Goal: Information Seeking & Learning: Learn about a topic

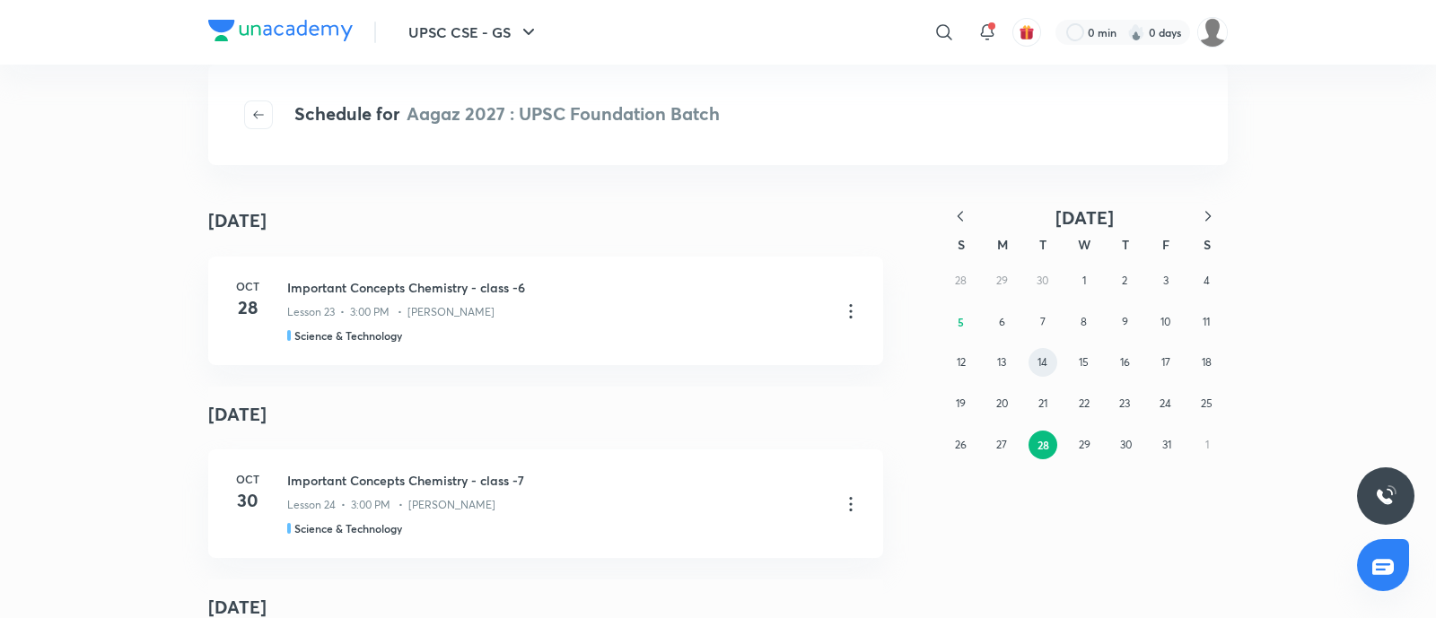
click at [1037, 369] on abbr "14" at bounding box center [1042, 361] width 10 height 13
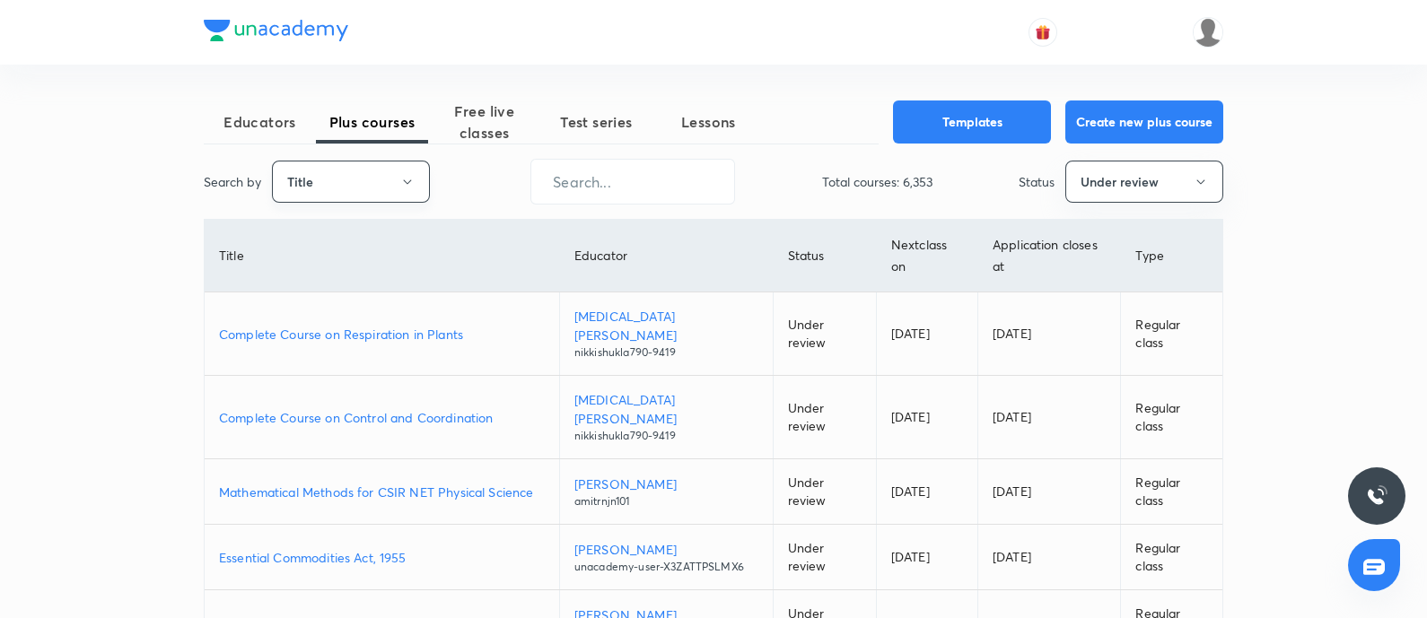
click at [368, 180] on button "Title" at bounding box center [351, 182] width 158 height 42
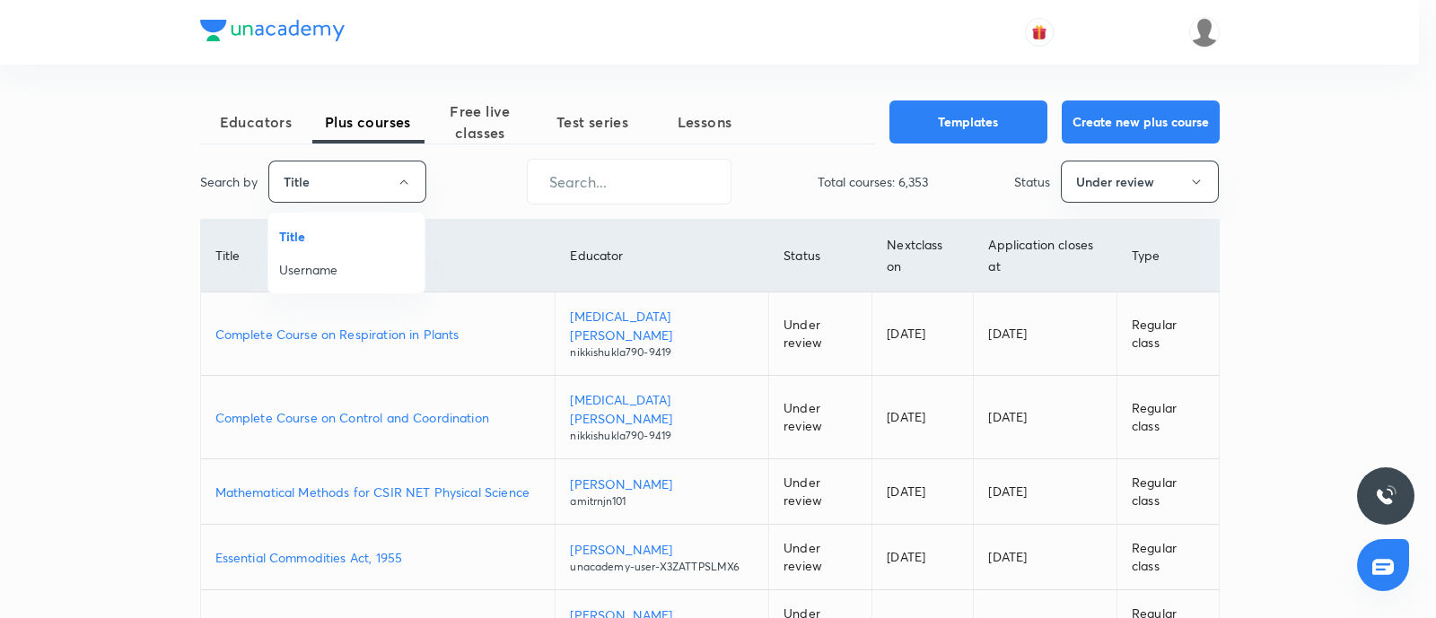
drag, startPoint x: 317, startPoint y: 276, endPoint x: 540, endPoint y: 213, distance: 232.1
click at [317, 275] on span "Username" at bounding box center [346, 269] width 135 height 19
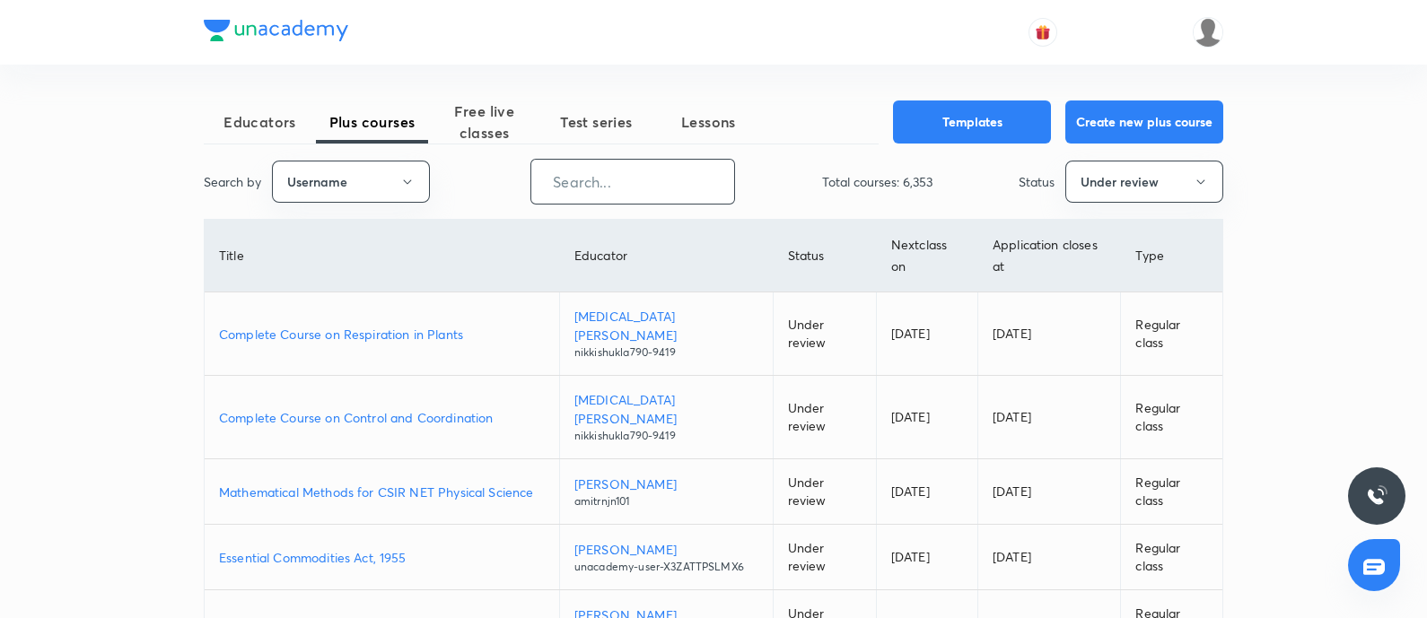
click at [594, 179] on input "text" at bounding box center [632, 182] width 203 height 46
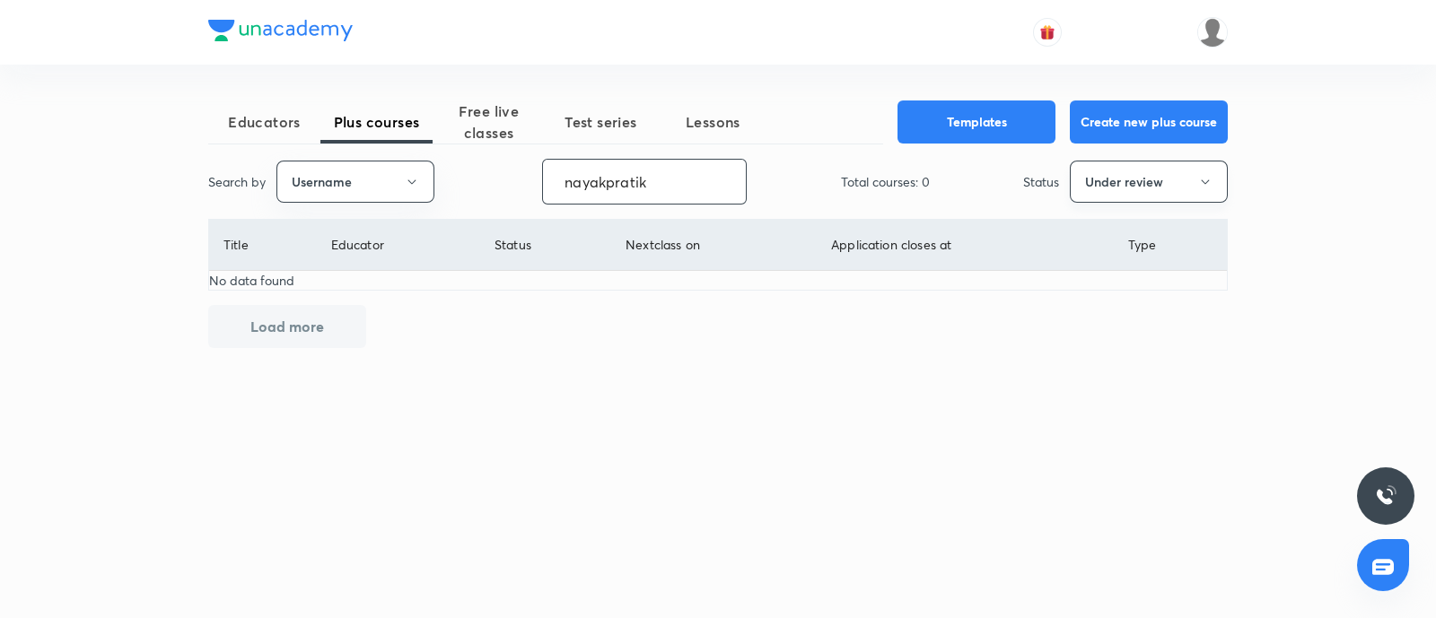
type input "nayakpratik"
click at [1164, 172] on button "Under review" at bounding box center [1149, 182] width 158 height 42
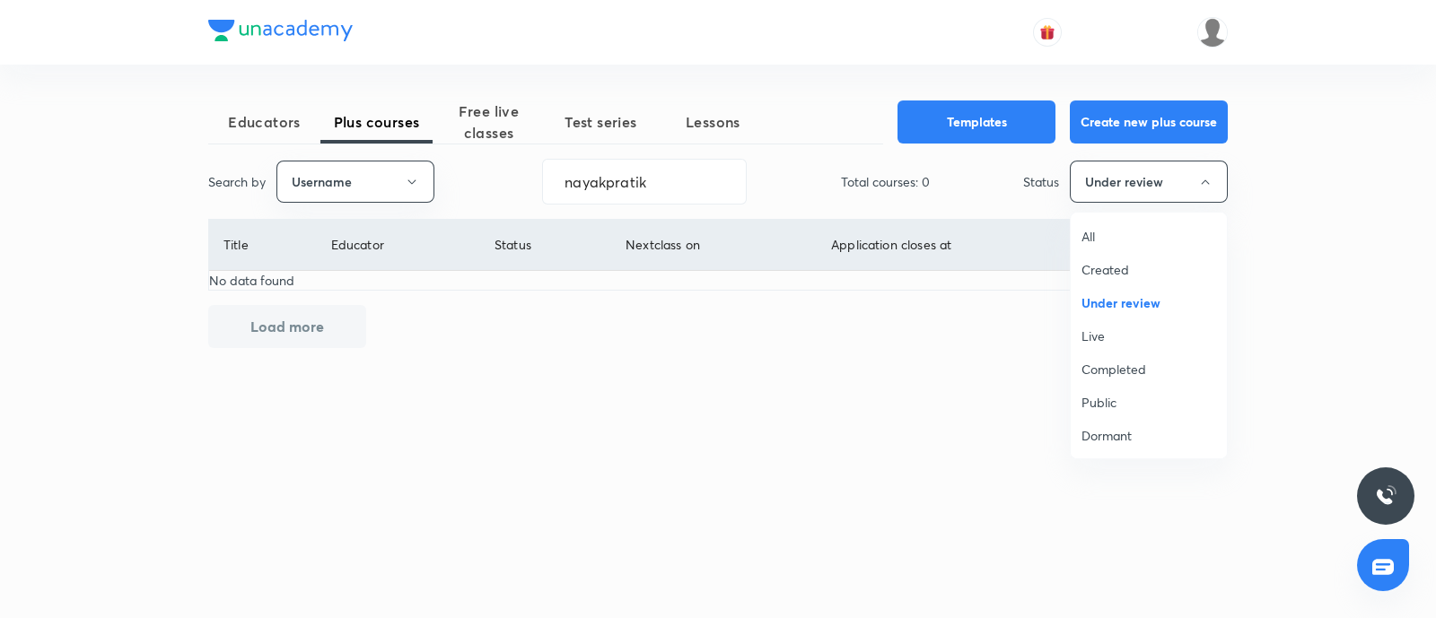
click at [1104, 327] on span "Live" at bounding box center [1148, 336] width 135 height 19
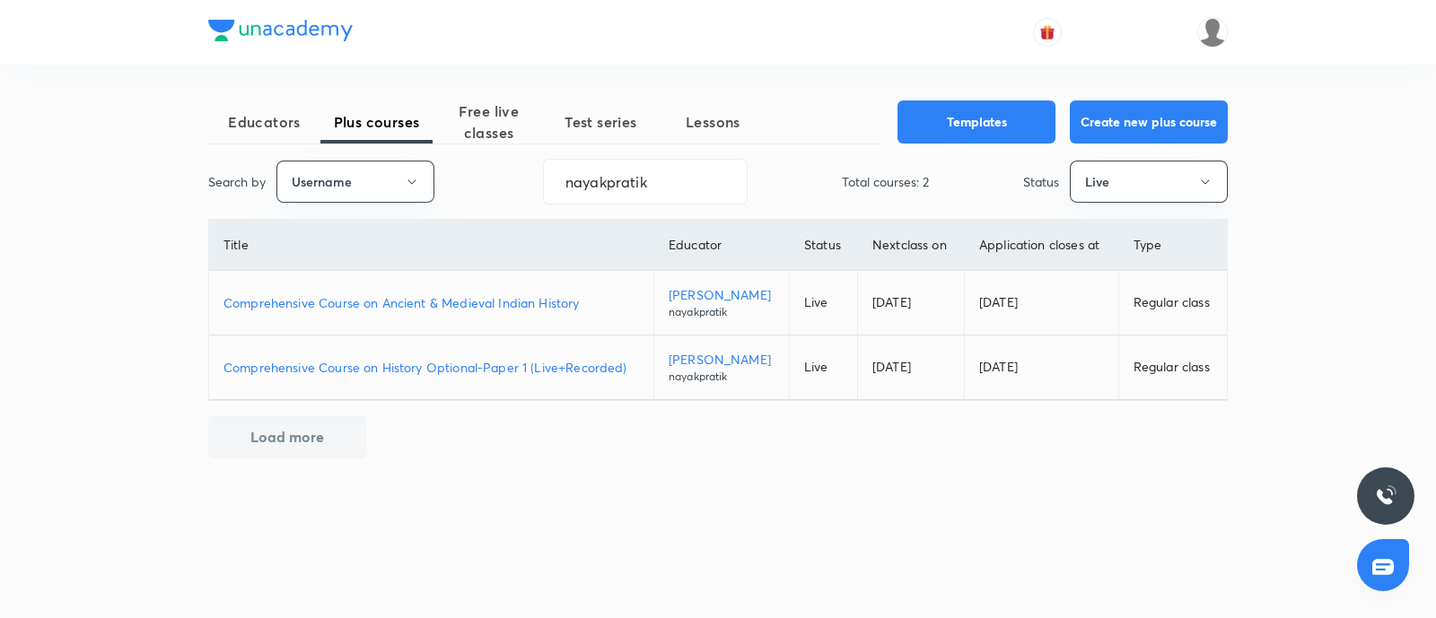
click at [396, 298] on p "Comprehensive Course on Ancient & Medieval Indian History" at bounding box center [431, 302] width 416 height 19
